Goal: Find specific page/section: Find specific page/section

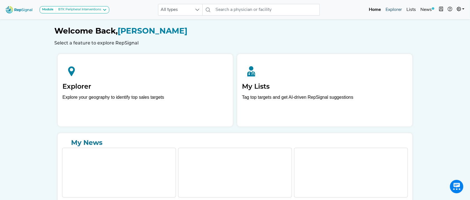
click at [391, 11] on link "Explorer" at bounding box center [394, 9] width 21 height 11
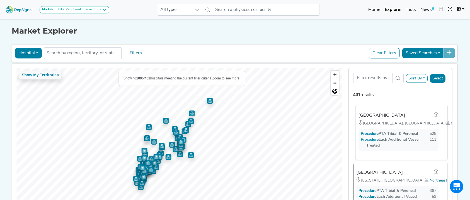
click at [451, 125] on span "Northeast" at bounding box center [460, 123] width 18 height 4
